Goal: Use online tool/utility: Utilize a website feature to perform a specific function

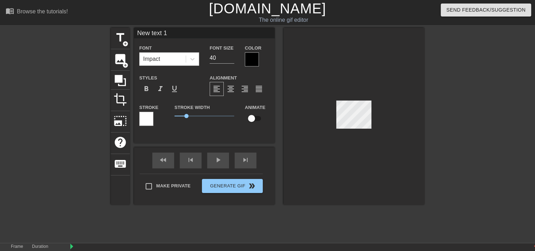
click at [168, 31] on input "New text 1" at bounding box center [204, 33] width 141 height 11
type input "N"
click at [190, 34] on input at bounding box center [204, 33] width 141 height 11
type input "CODE OF THE"
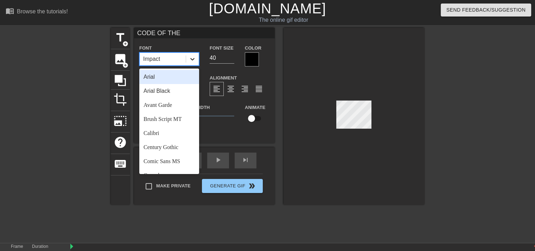
click at [193, 57] on icon at bounding box center [192, 59] width 7 height 7
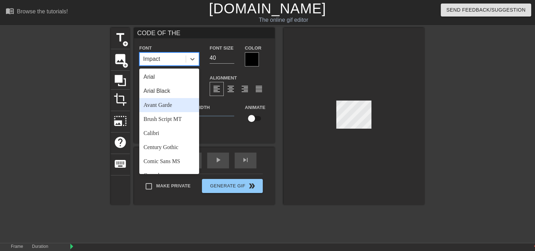
click at [168, 105] on div "Avant Garde" at bounding box center [169, 105] width 60 height 14
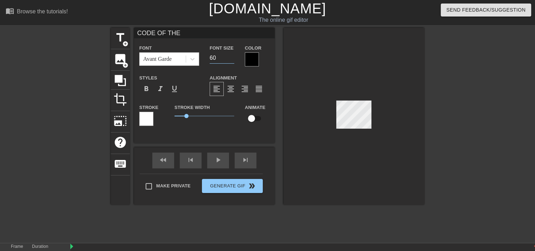
click at [231, 57] on input "60" at bounding box center [222, 57] width 25 height 11
click at [233, 55] on input "101" at bounding box center [222, 57] width 25 height 11
click at [232, 59] on input "29" at bounding box center [222, 57] width 25 height 11
click at [232, 59] on input "28" at bounding box center [222, 57] width 25 height 11
type input "15"
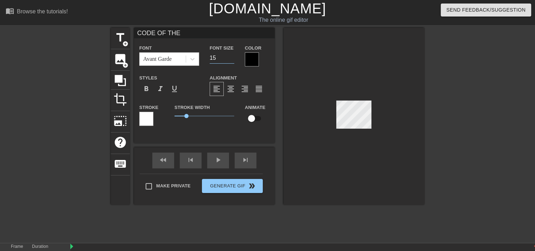
click at [232, 59] on input "15" at bounding box center [222, 57] width 25 height 11
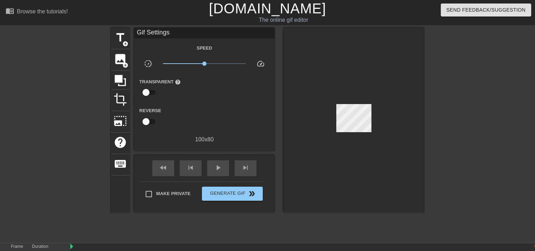
click at [318, 31] on div at bounding box center [353, 120] width 141 height 185
click at [123, 38] on span "title" at bounding box center [120, 37] width 13 height 13
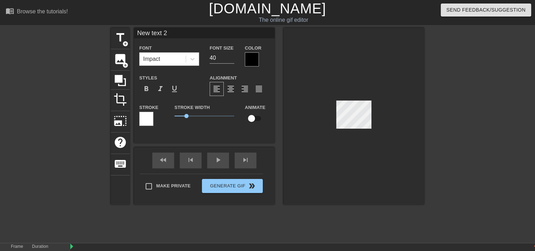
click at [178, 34] on input "New text 2" at bounding box center [204, 33] width 141 height 11
type input "N"
type input "WARRIOR"
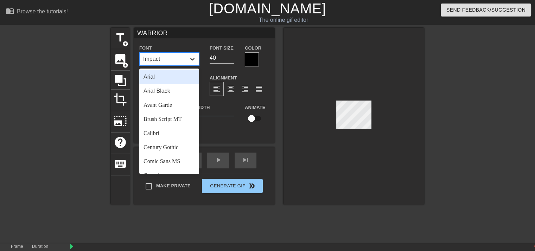
click at [190, 60] on icon at bounding box center [192, 59] width 7 height 7
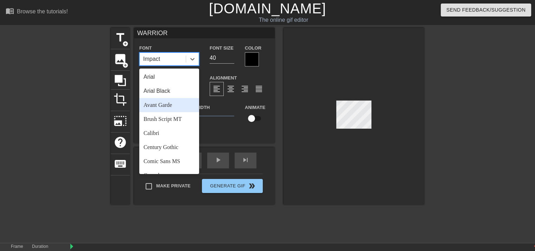
click at [173, 104] on div "Avant Garde" at bounding box center [169, 105] width 60 height 14
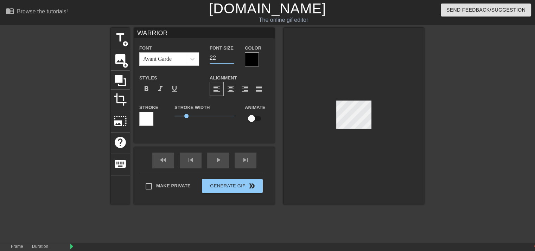
click at [232, 59] on input "22" at bounding box center [222, 57] width 25 height 11
click at [232, 59] on input "21" at bounding box center [222, 57] width 25 height 11
click at [232, 59] on input "20" at bounding box center [222, 57] width 25 height 11
click at [232, 59] on input "19" at bounding box center [222, 57] width 25 height 11
type input "18"
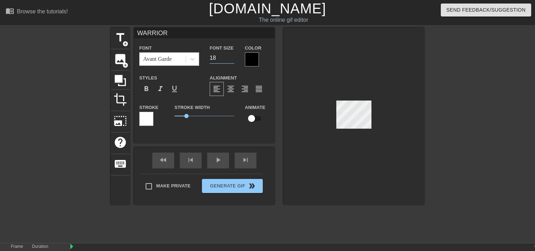
click at [232, 59] on input "18" at bounding box center [222, 57] width 25 height 11
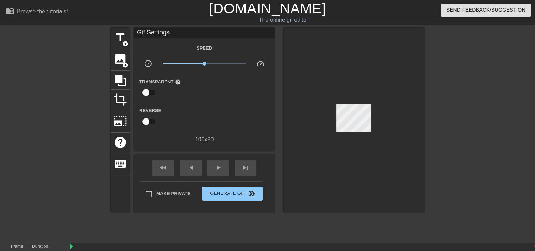
click at [367, 148] on div at bounding box center [353, 120] width 141 height 185
click at [149, 195] on input "Make Private" at bounding box center [148, 194] width 15 height 15
checkbox input "true"
click at [229, 196] on span "Generate Gif double_arrow" at bounding box center [232, 193] width 55 height 8
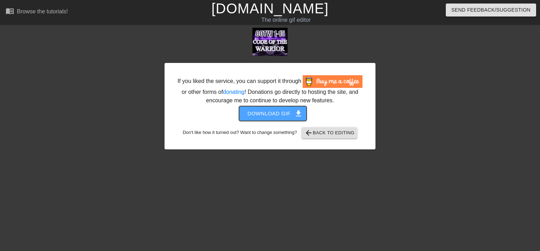
click at [282, 117] on span "Download gif get_app" at bounding box center [272, 113] width 51 height 9
